Goal: Check status

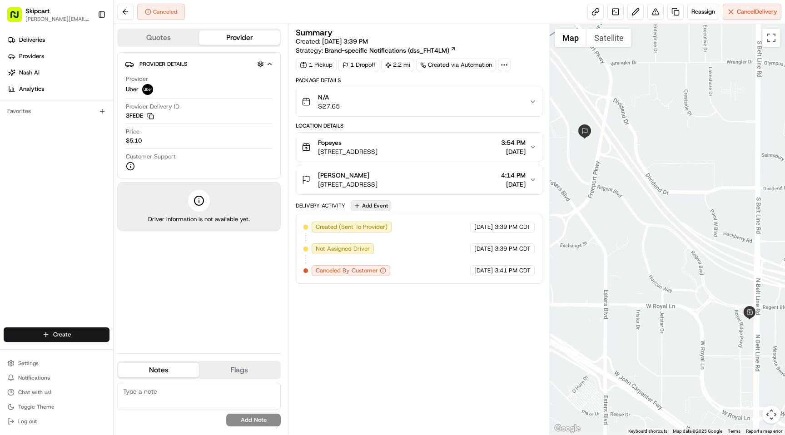
click at [361, 226] on span "Created (Sent To Provider)" at bounding box center [352, 227] width 72 height 8
click at [362, 252] on span "Not Assigned Driver" at bounding box center [343, 249] width 54 height 8
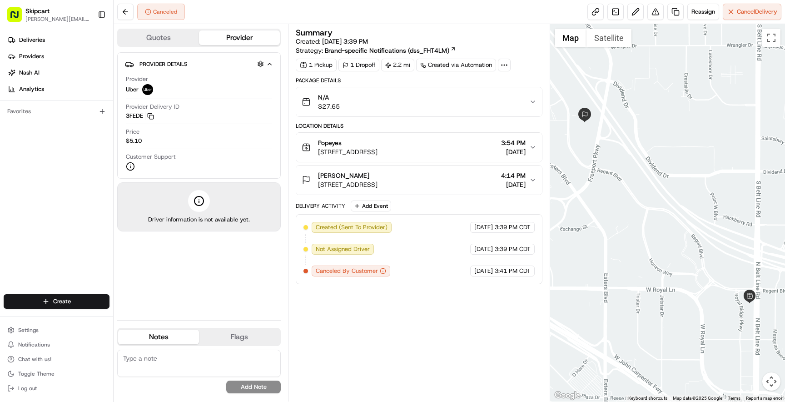
click at [508, 230] on span "3:39 PM CDT" at bounding box center [513, 227] width 36 height 8
drag, startPoint x: 492, startPoint y: 269, endPoint x: 537, endPoint y: 281, distance: 46.1
click at [537, 281] on div "Created (Sent To Provider) Uber [DATE] 3:39 PM CDT Not Assigned Driver Uber [DA…" at bounding box center [419, 249] width 246 height 70
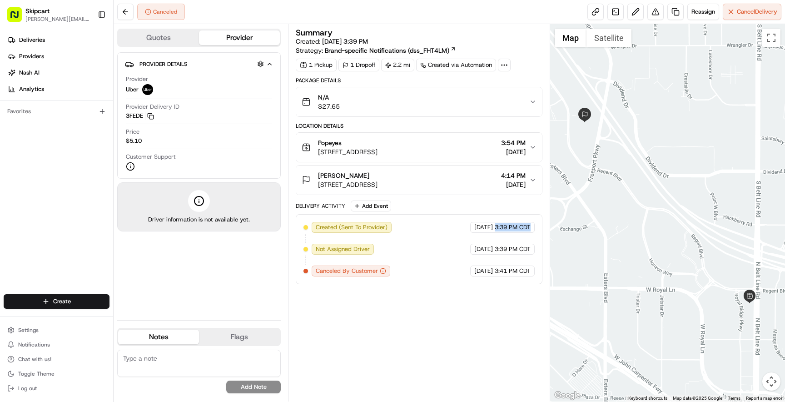
drag, startPoint x: 488, startPoint y: 226, endPoint x: 517, endPoint y: 236, distance: 30.7
click at [517, 236] on div "Created (Sent To Provider) Uber [DATE] 3:39 PM CDT Not Assigned Driver Uber [DA…" at bounding box center [418, 249] width 231 height 55
